Goal: Transaction & Acquisition: Purchase product/service

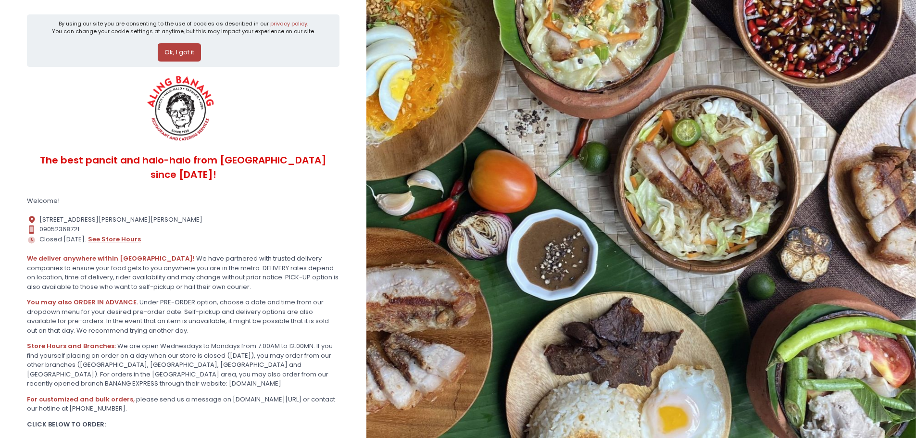
click at [104, 234] on button "see store hours" at bounding box center [114, 239] width 54 height 11
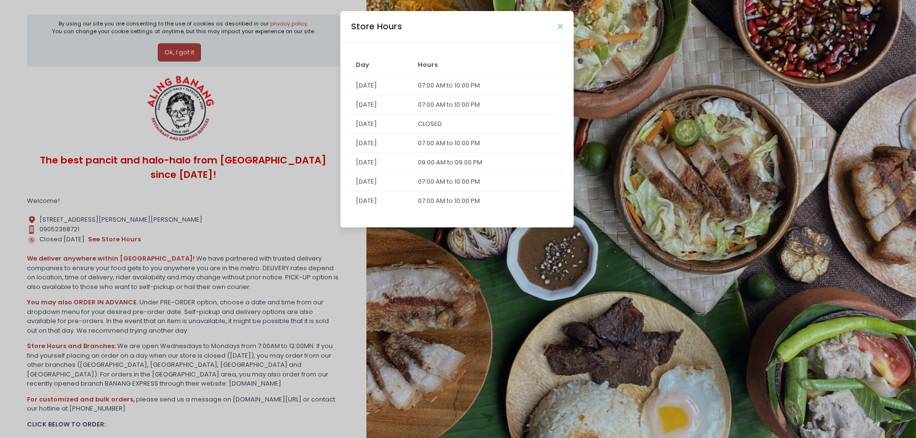
click at [561, 27] on icon "Close" at bounding box center [560, 26] width 5 height 7
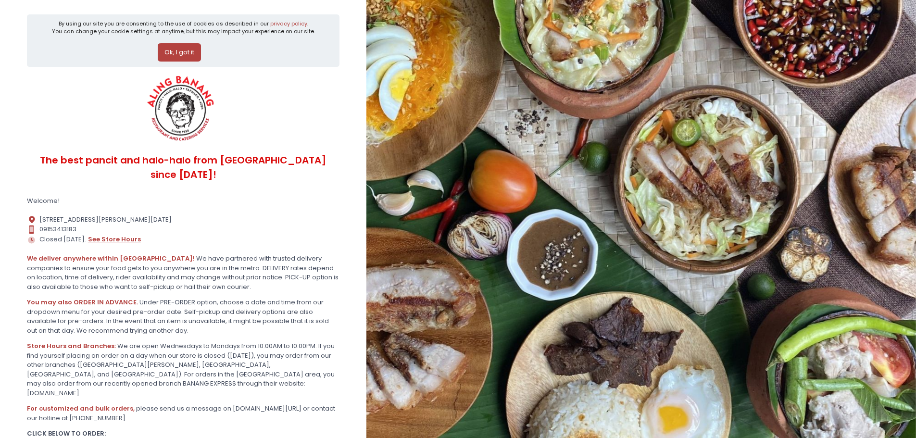
click at [120, 234] on button "see store hours" at bounding box center [114, 239] width 54 height 11
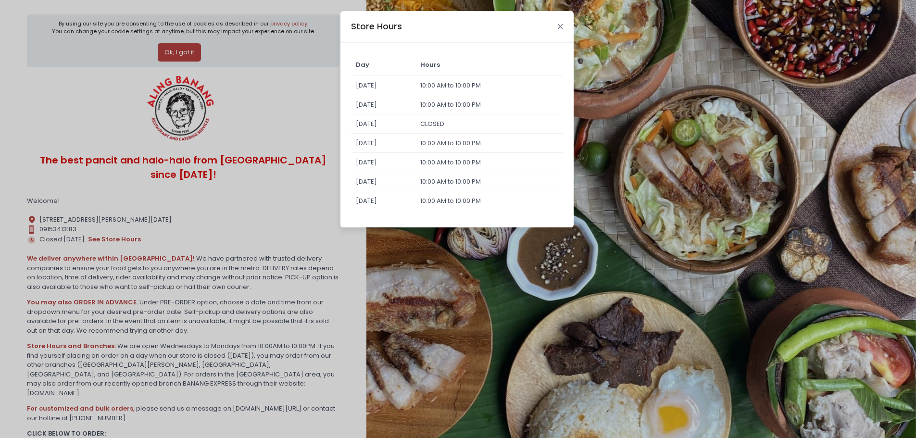
drag, startPoint x: 560, startPoint y: 26, endPoint x: 308, endPoint y: 196, distance: 304.1
click at [559, 26] on icon "Close" at bounding box center [560, 26] width 5 height 7
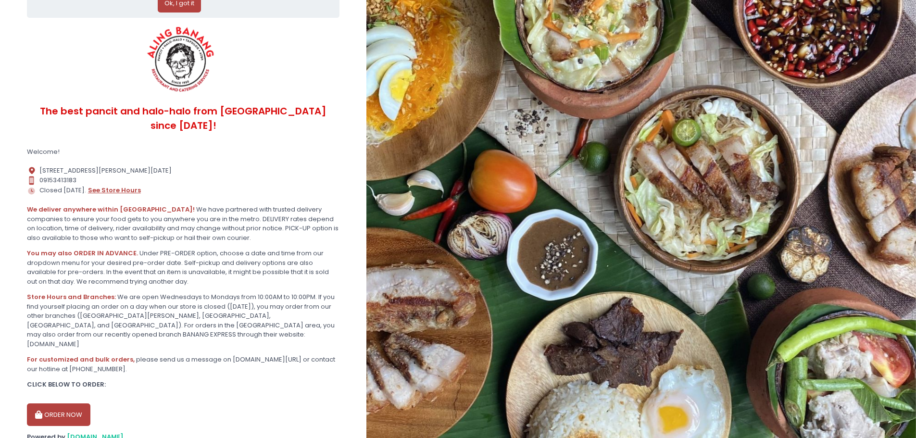
scroll to position [62, 0]
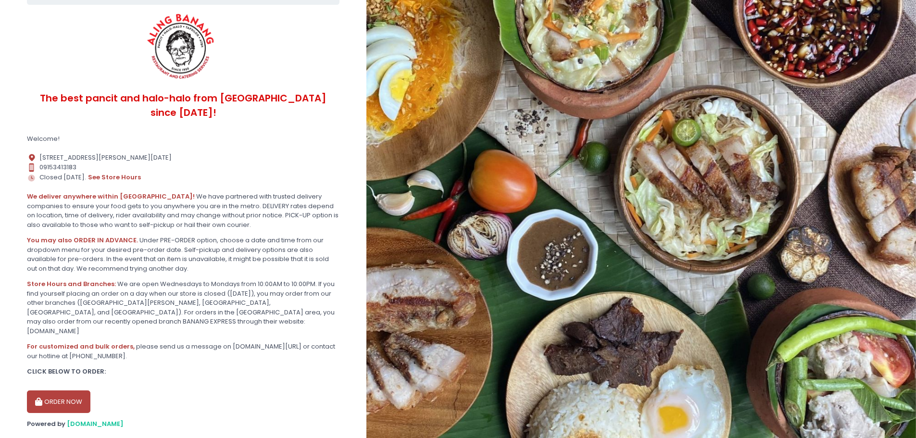
click at [56, 390] on button "ORDER NOW" at bounding box center [58, 401] width 63 height 23
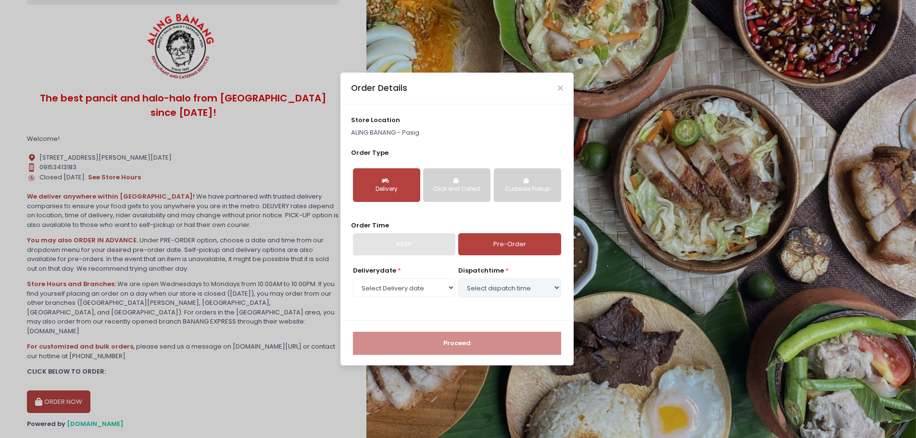
click at [378, 183] on button "Delivery" at bounding box center [386, 185] width 67 height 34
click at [411, 287] on select "Select Delivery date Friday, Sep 5th Saturday, Sep 6th Sunday, Sep 7th Monday, …" at bounding box center [404, 287] width 102 height 18
click at [248, 383] on div "Order Details store location ALING BANANG - Pasig Order Type Delivery Click and…" at bounding box center [458, 219] width 916 height 438
